Goal: Transaction & Acquisition: Download file/media

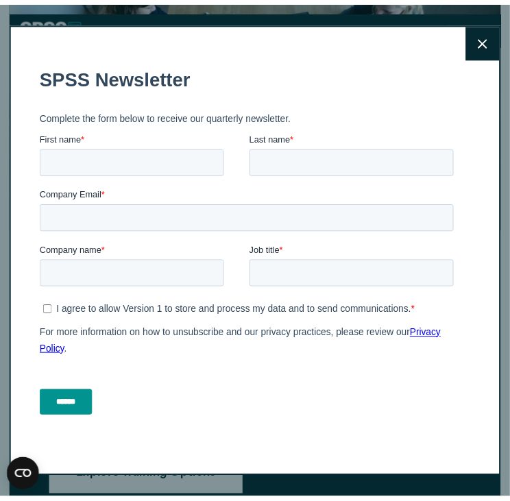
scroll to position [1945, 0]
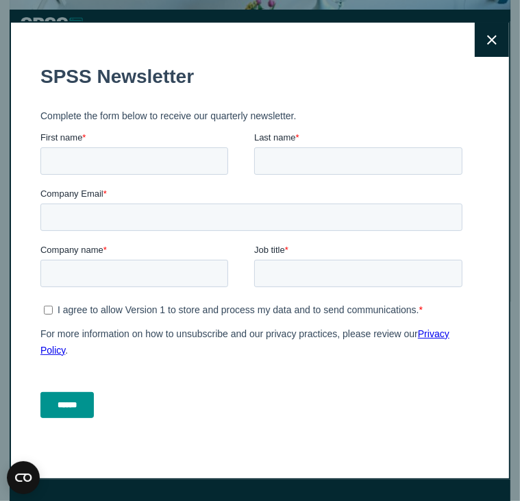
click at [487, 40] on icon at bounding box center [492, 40] width 10 height 10
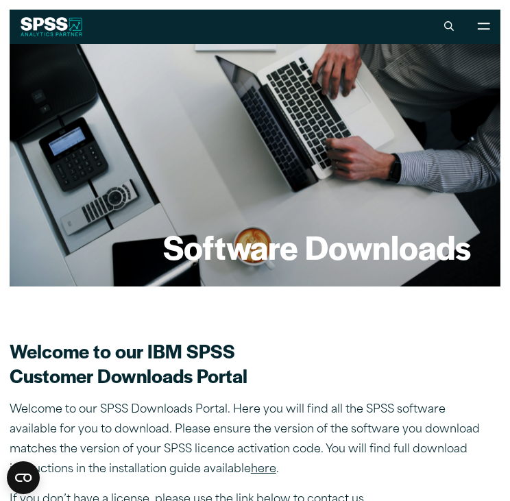
scroll to position [0, 0]
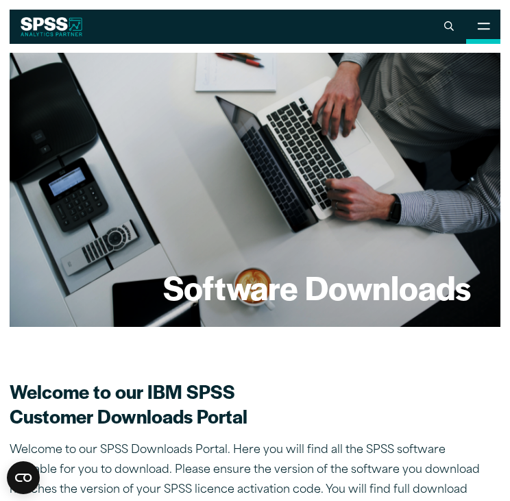
click at [485, 21] on button "Open Site Menu" at bounding box center [483, 27] width 34 height 34
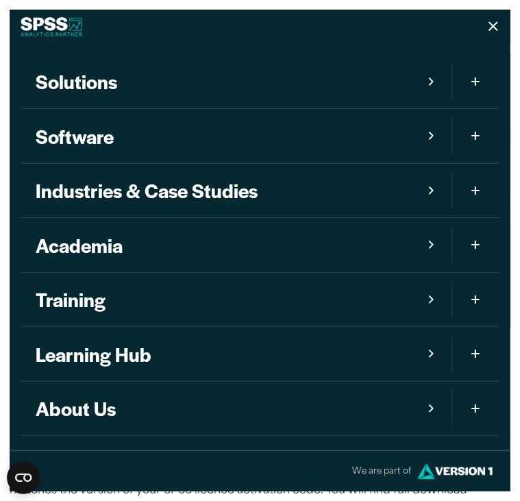
click at [485, 21] on button "Close" at bounding box center [493, 27] width 34 height 34
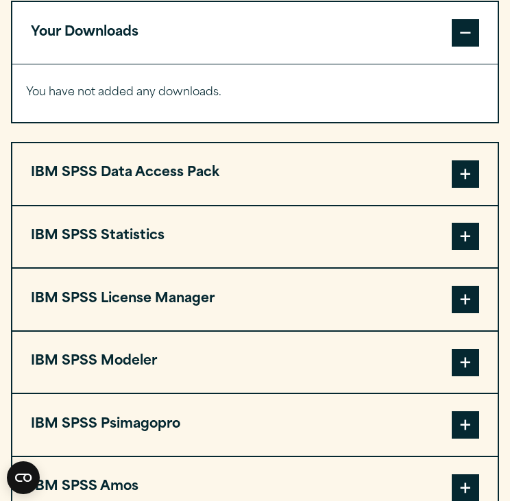
scroll to position [1096, 0]
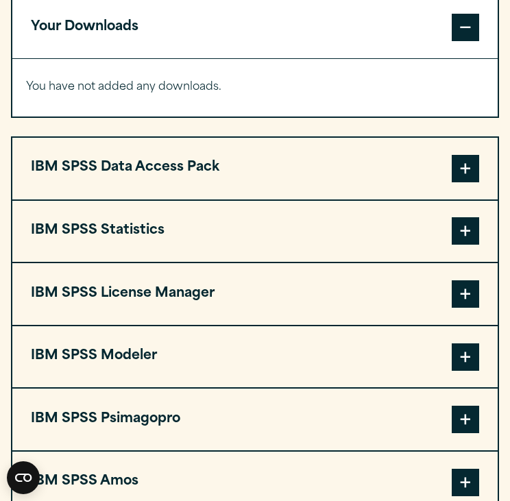
click at [465, 236] on span at bounding box center [464, 230] width 27 height 27
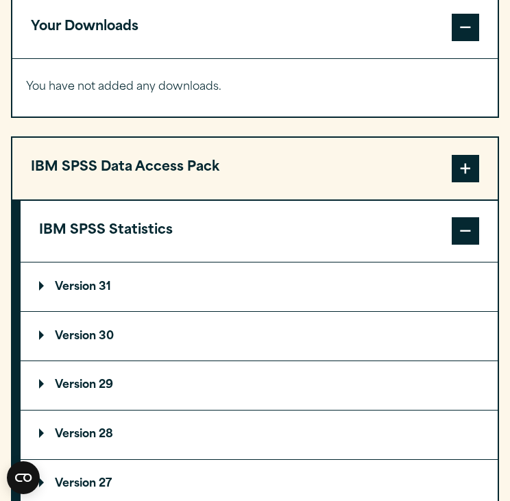
click at [465, 236] on span at bounding box center [464, 230] width 27 height 27
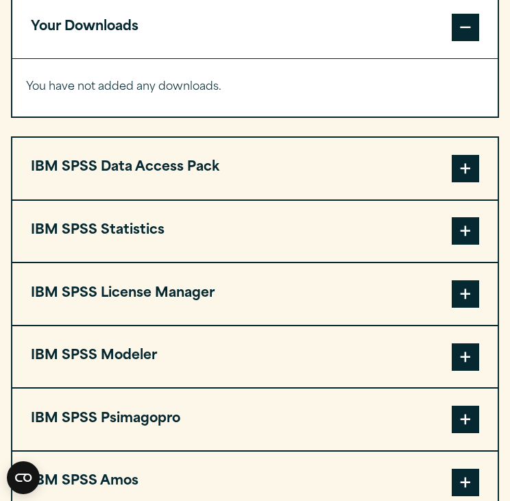
click at [465, 236] on span at bounding box center [464, 230] width 27 height 27
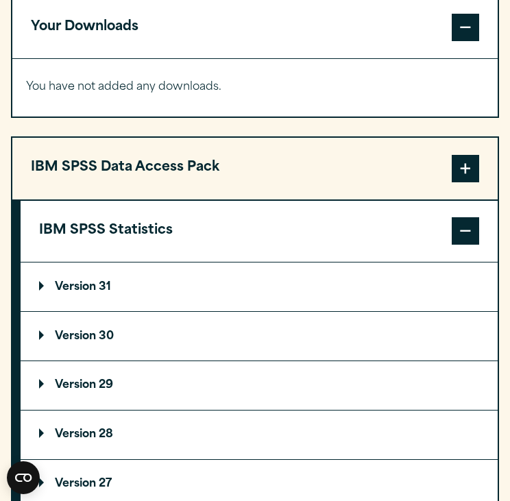
click at [79, 382] on p "Version 29" at bounding box center [76, 384] width 74 height 11
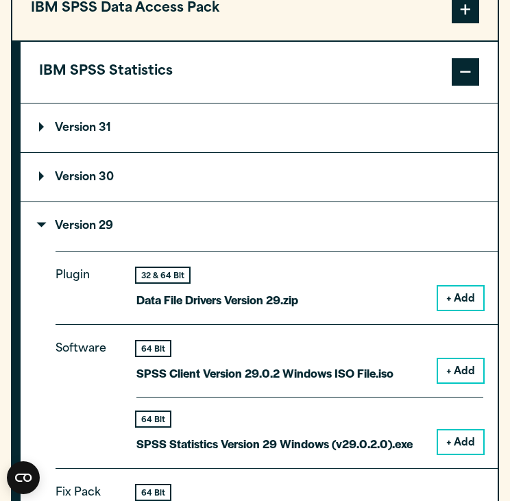
scroll to position [1266, 0]
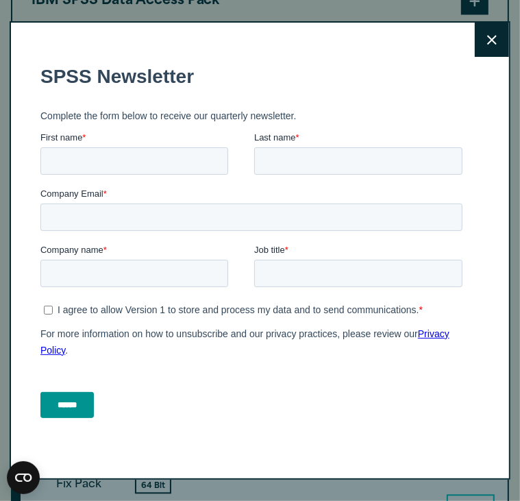
drag, startPoint x: 516, startPoint y: 140, endPoint x: 522, endPoint y: 164, distance: 24.6
click at [488, 55] on button "Close" at bounding box center [492, 40] width 34 height 34
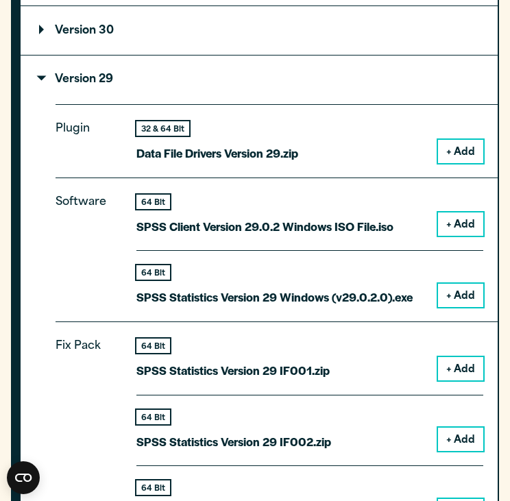
scroll to position [1403, 0]
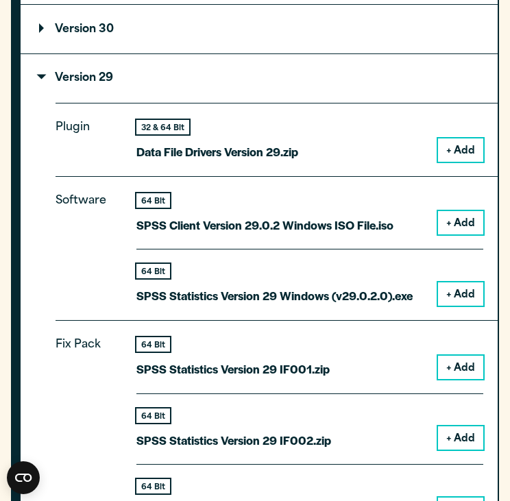
click at [463, 293] on button "+ Add" at bounding box center [460, 293] width 45 height 23
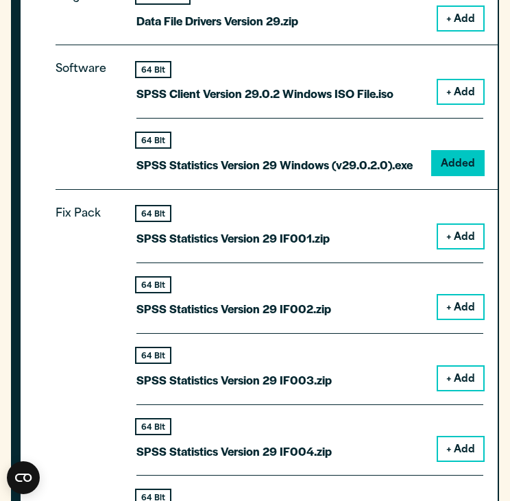
scroll to position [1599, 0]
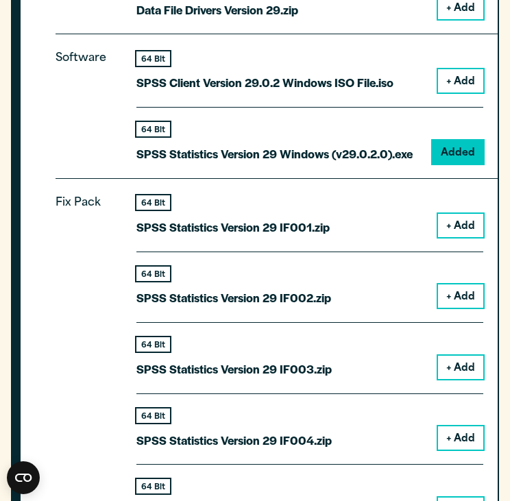
click at [170, 155] on p "SPSS Statistics Version 29 Windows (v29.0.2.0).exe" at bounding box center [274, 154] width 276 height 20
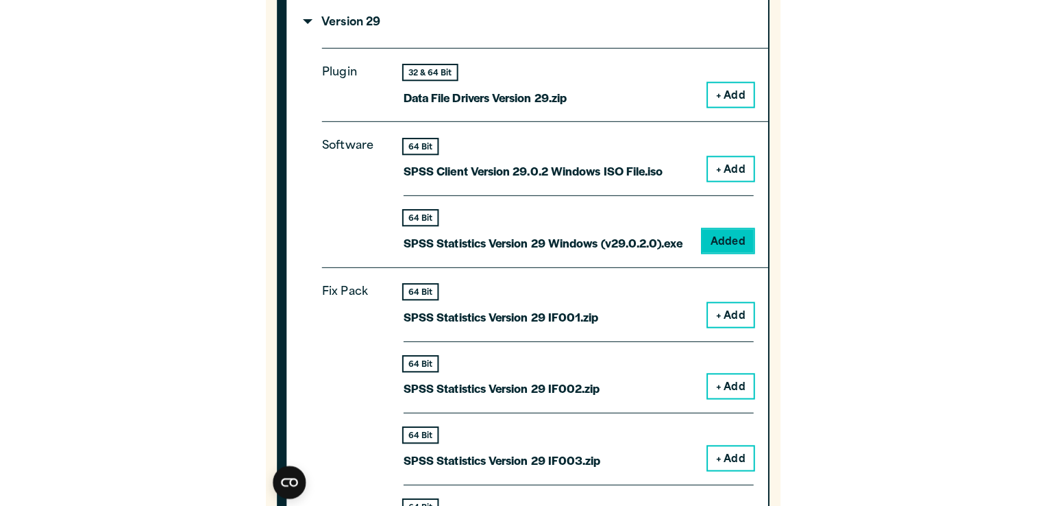
scroll to position [1518, 0]
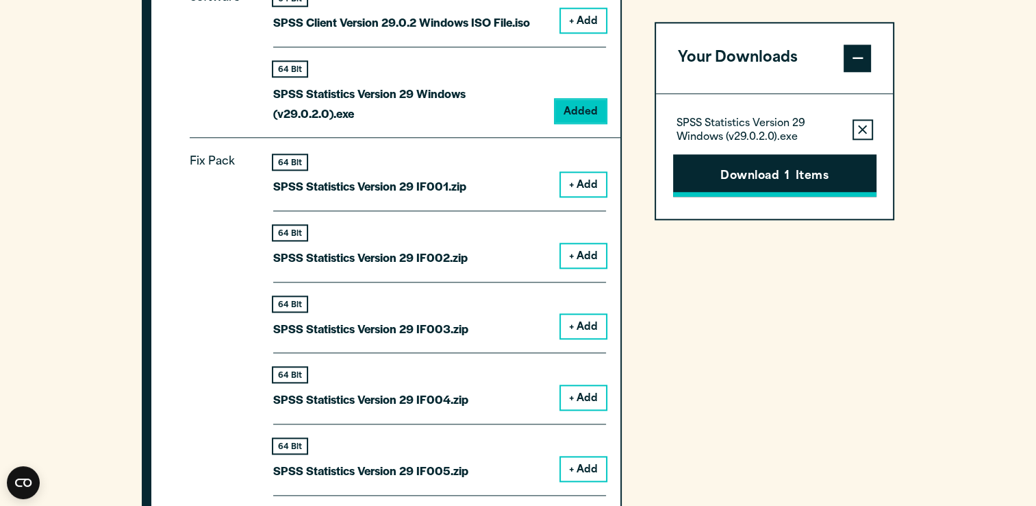
click at [509, 185] on button "Download 1 Items" at bounding box center [774, 175] width 203 height 42
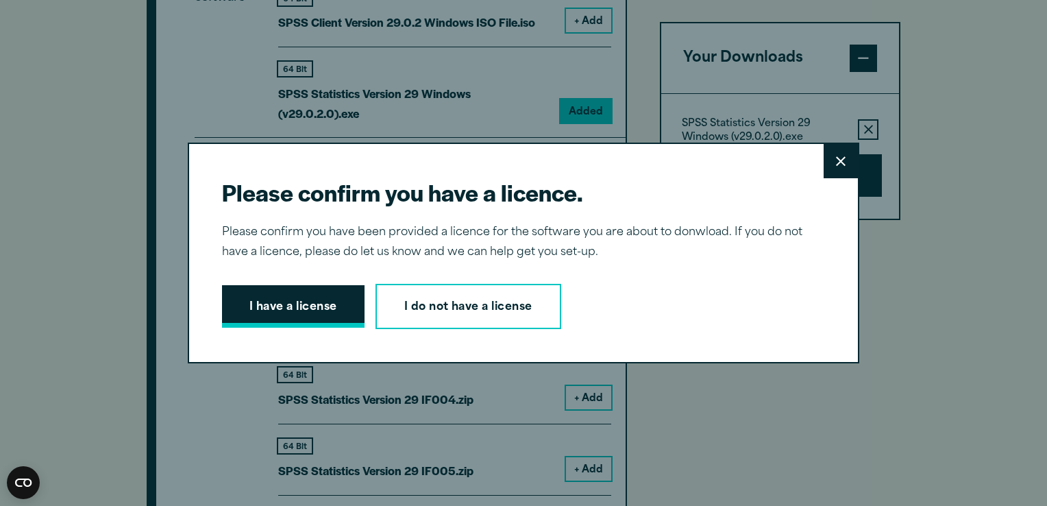
click at [315, 301] on button "I have a license" at bounding box center [293, 306] width 142 height 42
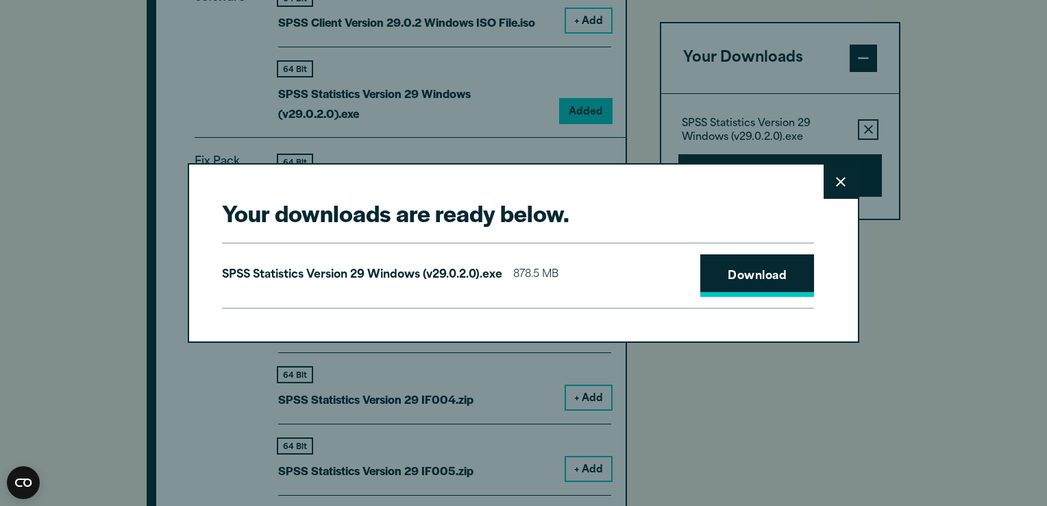
click at [509, 270] on link "Download" at bounding box center [757, 275] width 114 height 42
